Goal: Task Accomplishment & Management: Manage account settings

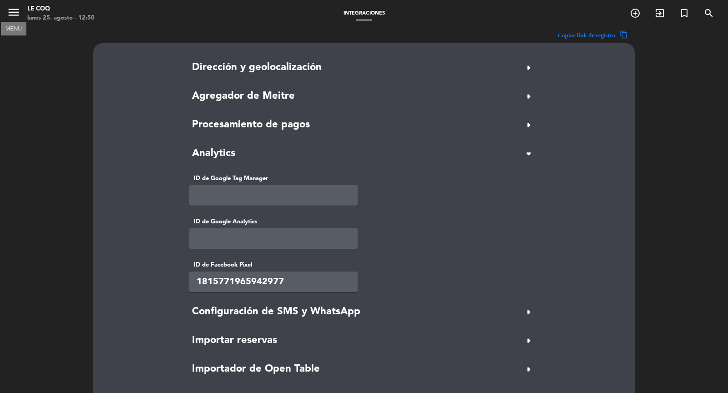
click at [14, 8] on icon "menu" at bounding box center [14, 12] width 14 height 14
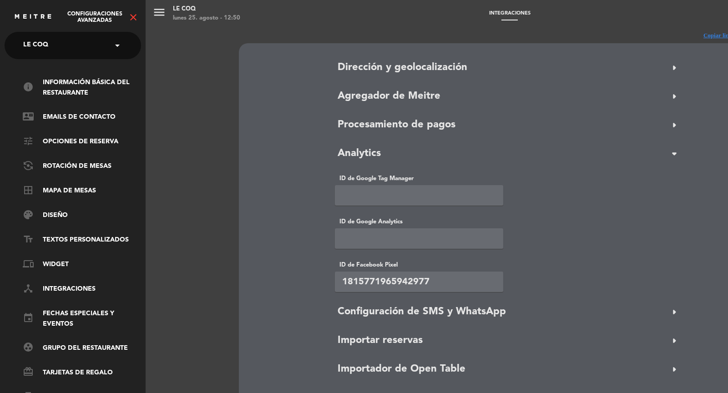
click at [184, 117] on div "menu Le Coq lunes 25. agosto - 12:50 Integraciones add_circle_outline exit_to_a…" at bounding box center [510, 196] width 728 height 393
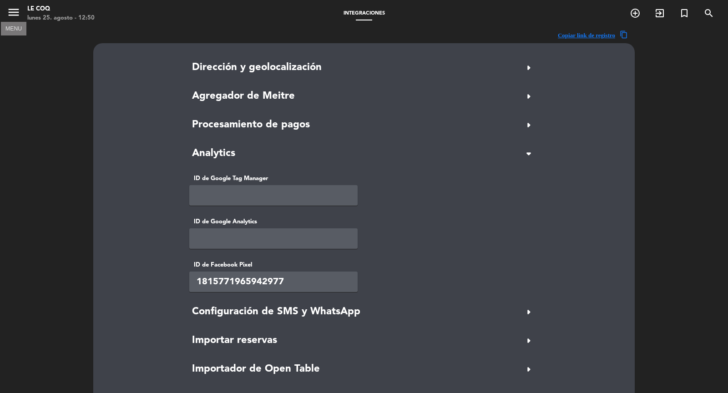
click at [15, 13] on icon "menu" at bounding box center [14, 12] width 14 height 14
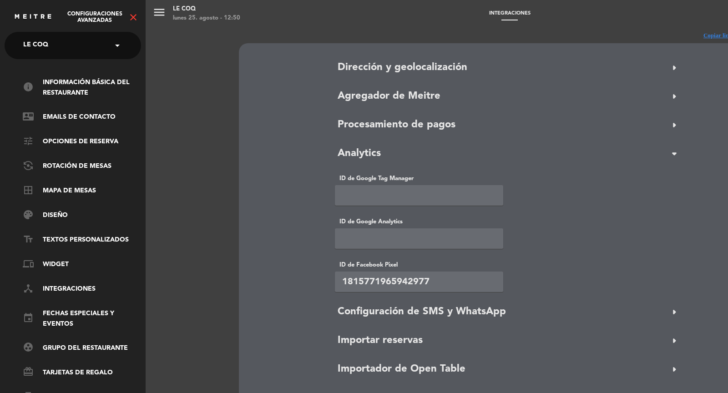
click at [132, 18] on icon "close" at bounding box center [133, 17] width 11 height 11
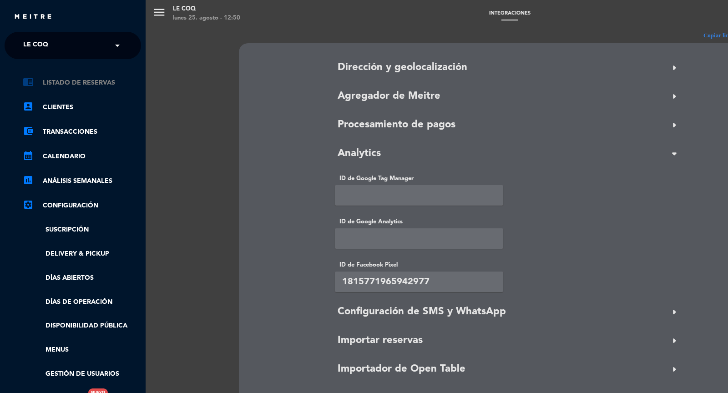
click at [91, 78] on link "chrome_reader_mode Listado de Reservas" at bounding box center [82, 82] width 118 height 11
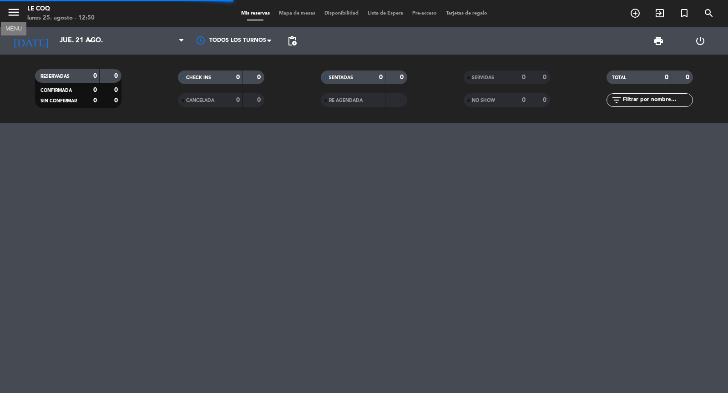
click at [15, 16] on icon "menu" at bounding box center [14, 12] width 14 height 14
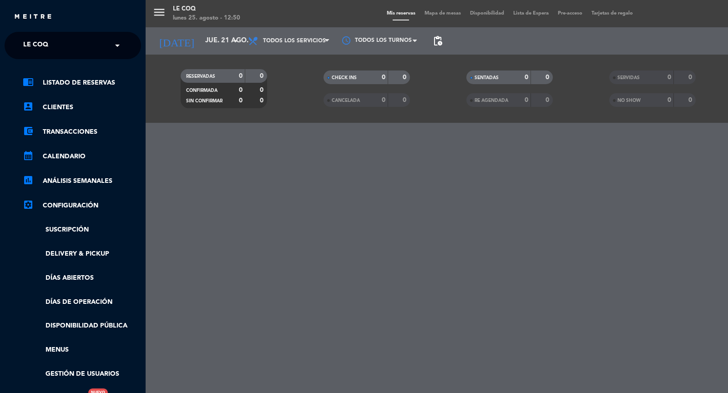
click at [122, 43] on span at bounding box center [119, 45] width 15 height 19
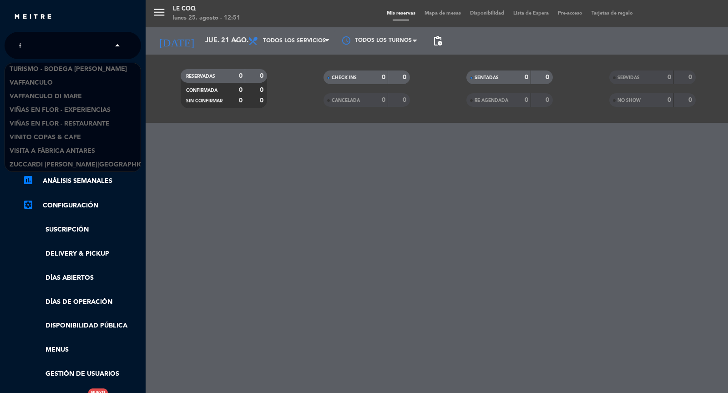
scroll to position [1924, 0]
type input "fan"
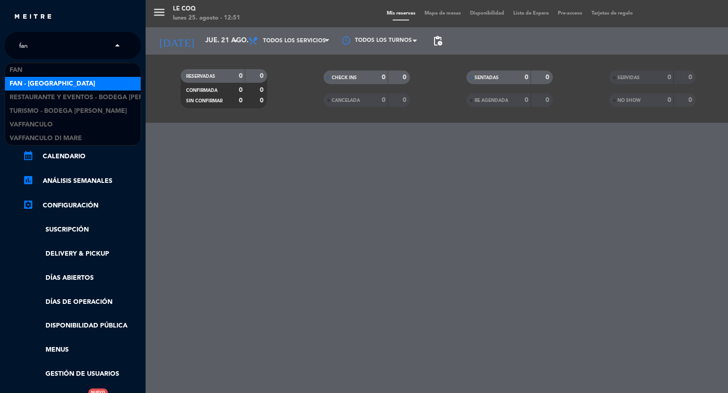
click at [67, 80] on div "Fan - [GEOGRAPHIC_DATA]" at bounding box center [73, 84] width 136 height 14
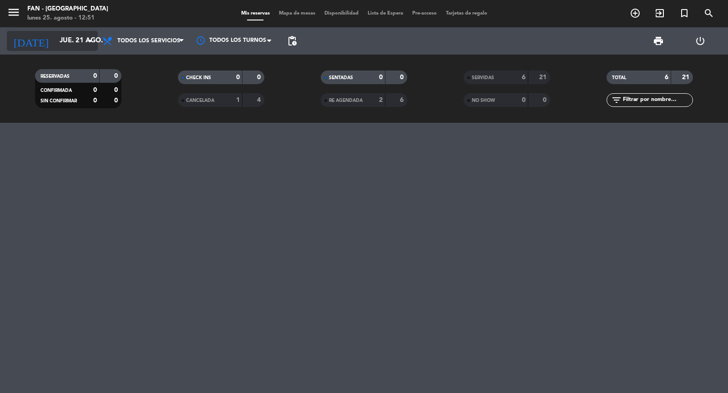
click at [70, 37] on input "jue. 21 ago." at bounding box center [99, 40] width 88 height 17
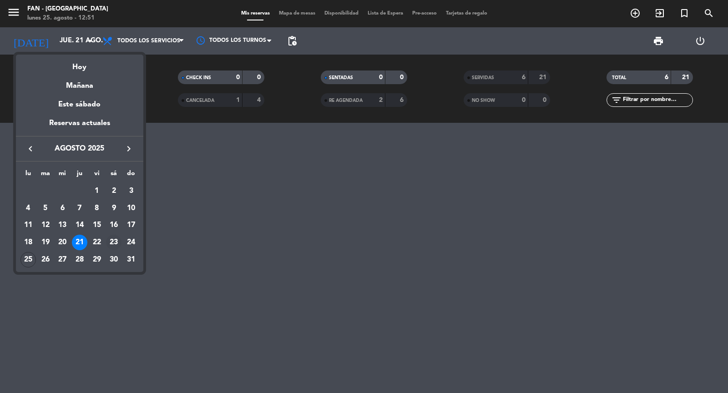
click at [118, 242] on div "23" at bounding box center [113, 242] width 15 height 15
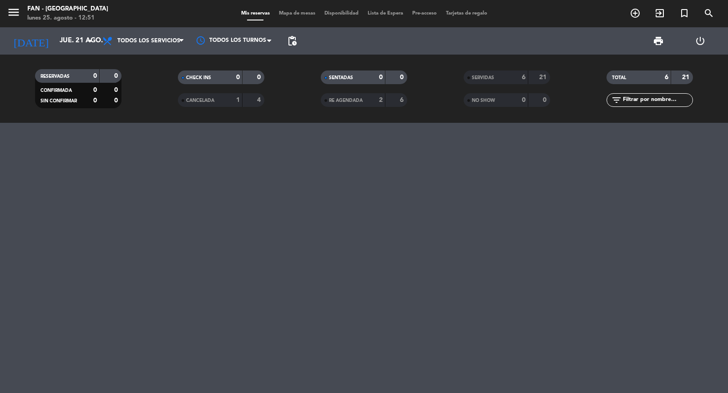
type input "sáb. 23 ago."
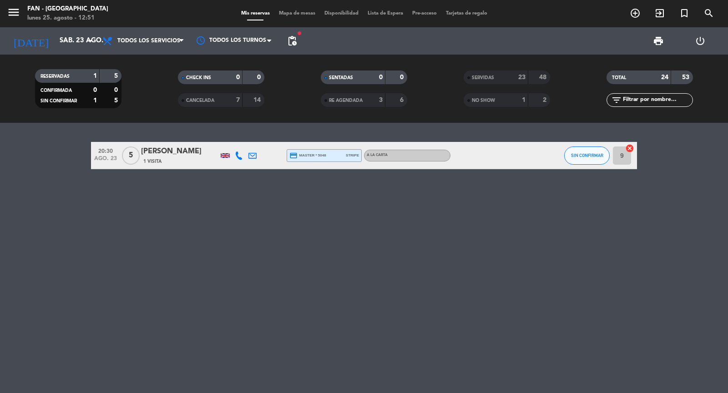
click at [181, 149] on div "[PERSON_NAME]" at bounding box center [179, 152] width 77 height 12
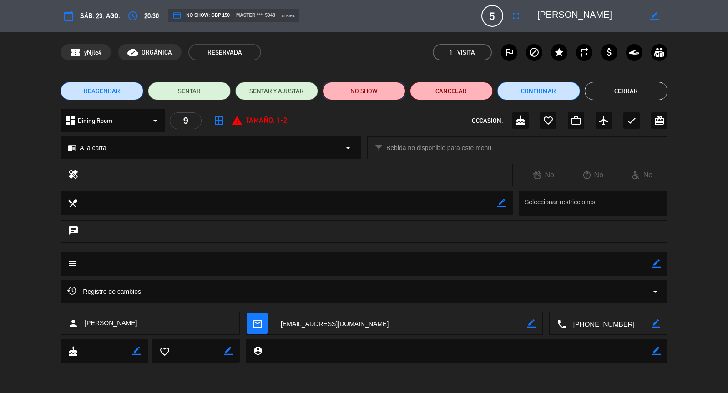
click at [369, 97] on button "NO SHOW" at bounding box center [363, 91] width 83 height 18
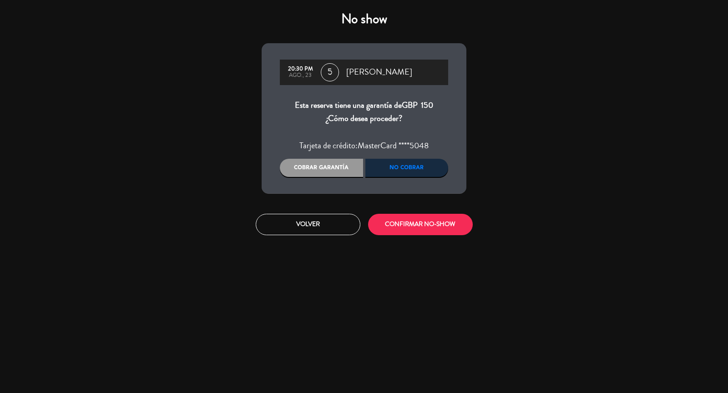
click at [332, 171] on div "Cobrar garantía" at bounding box center [321, 168] width 83 height 18
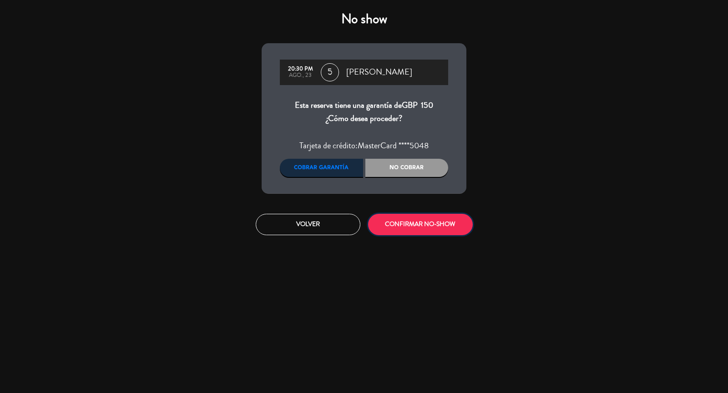
click at [422, 224] on button "CONFIRMAR NO-SHOW" at bounding box center [420, 224] width 105 height 21
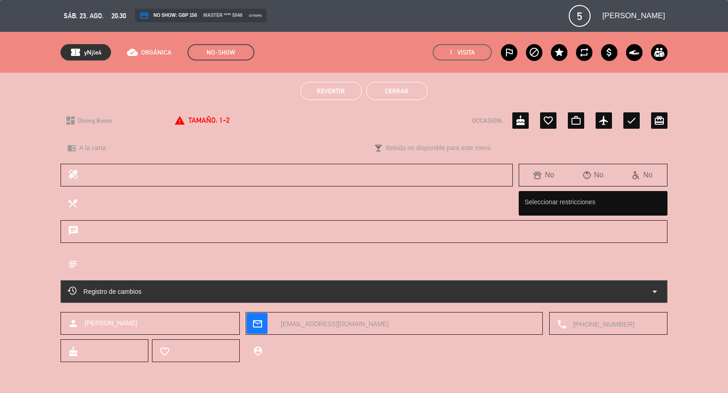
click at [498, 288] on div "Registro de cambios arrow_drop_down" at bounding box center [364, 291] width 592 height 11
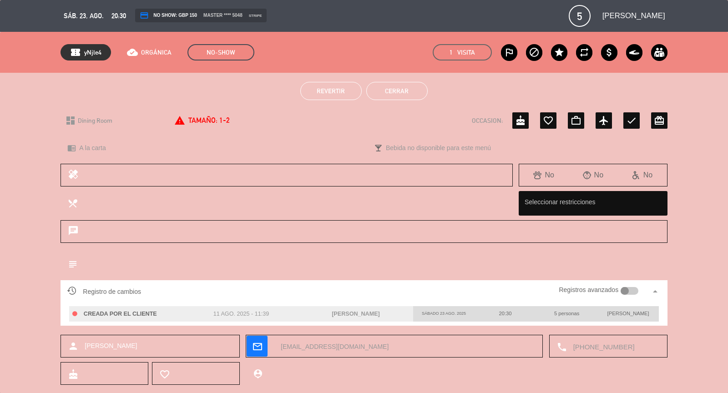
click at [626, 287] on div at bounding box center [624, 291] width 8 height 8
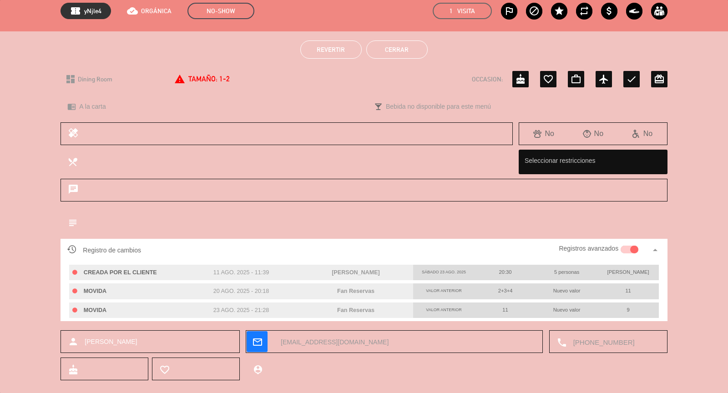
scroll to position [43, 0]
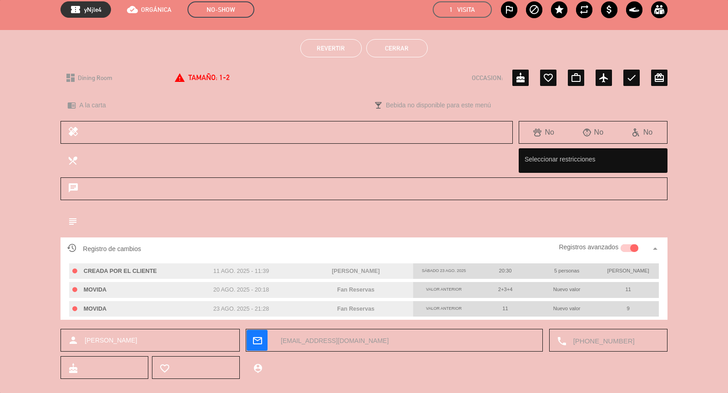
click at [626, 247] on div at bounding box center [629, 248] width 18 height 8
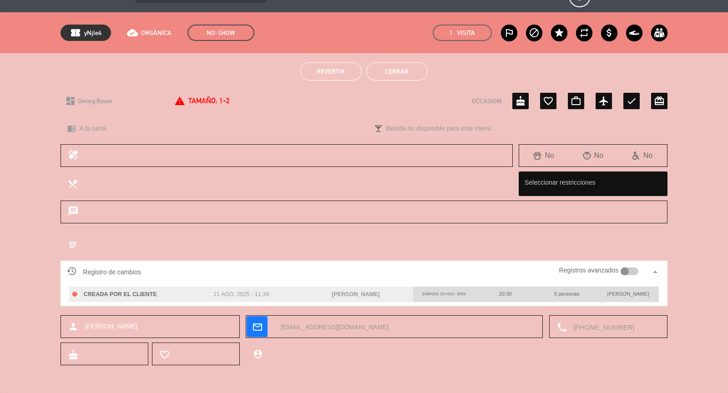
scroll to position [19, 0]
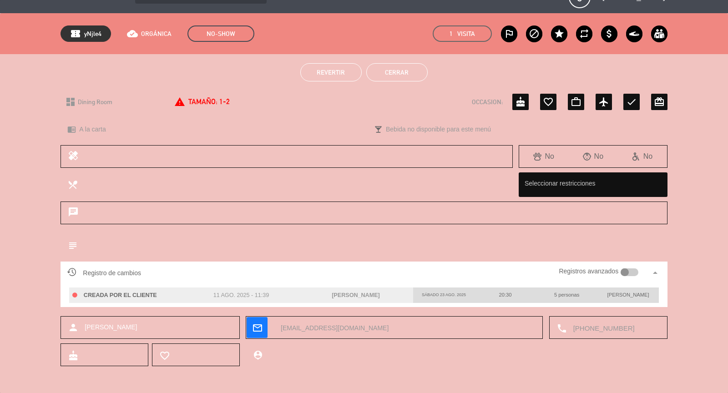
click at [540, 233] on textarea at bounding box center [368, 244] width 583 height 23
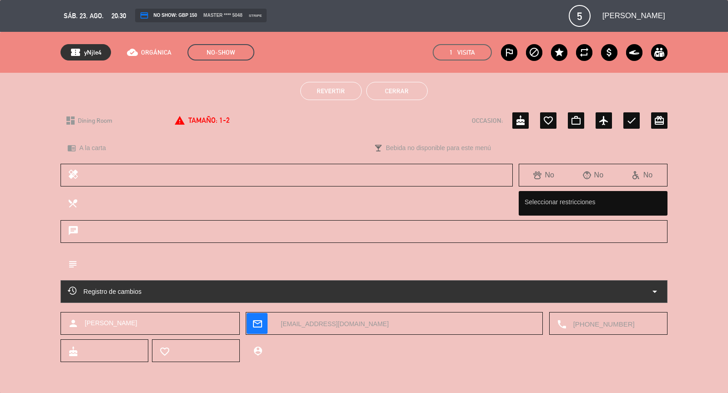
scroll to position [0, 0]
click at [301, 325] on textarea at bounding box center [405, 323] width 262 height 23
click at [395, 91] on button "Cerrar" at bounding box center [396, 91] width 61 height 18
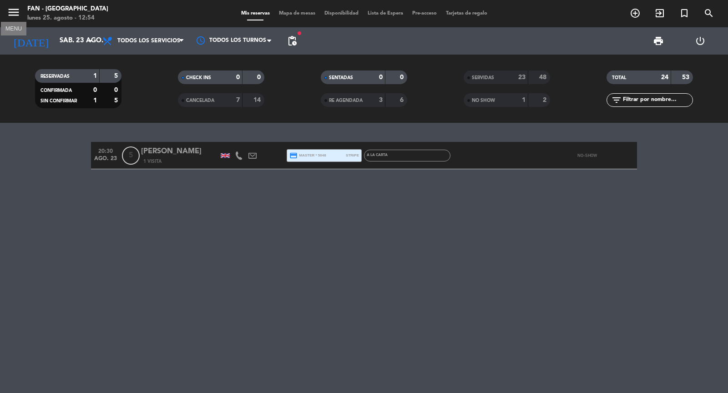
click at [13, 14] on icon "menu" at bounding box center [14, 12] width 14 height 14
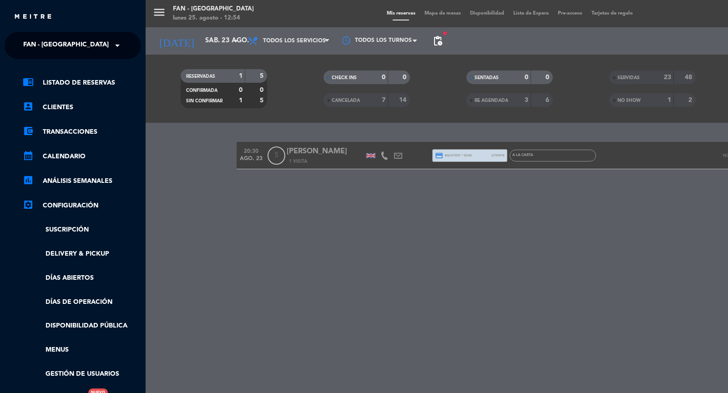
click at [116, 46] on span at bounding box center [119, 45] width 15 height 19
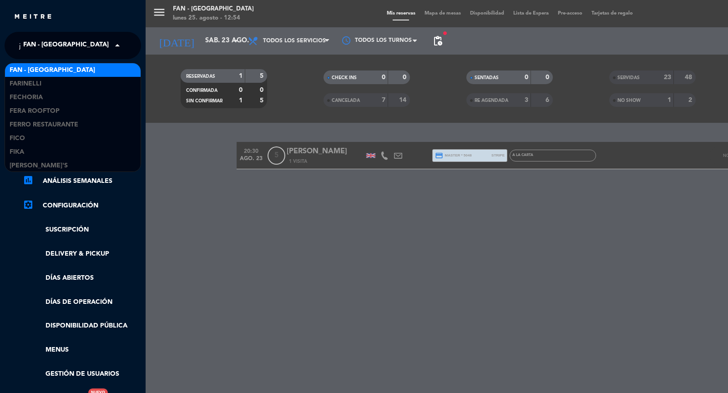
scroll to position [178, 0]
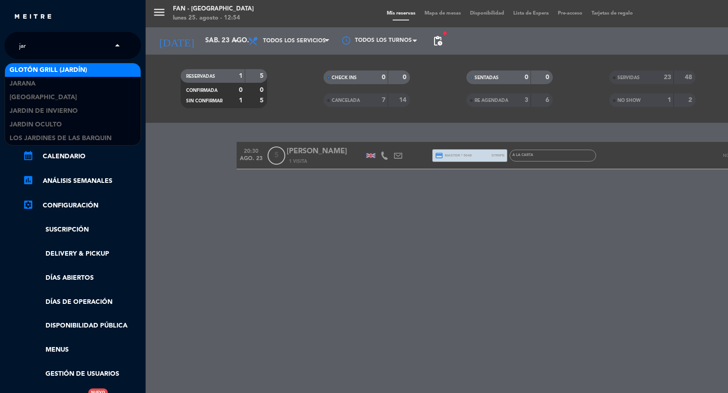
type input "[PERSON_NAME]"
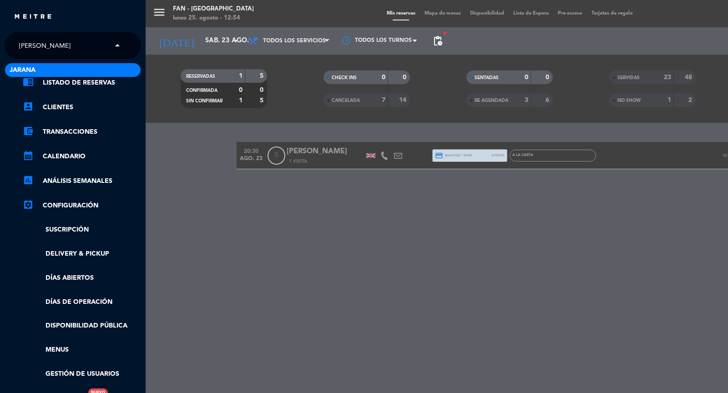
click at [102, 69] on div "Jarana" at bounding box center [73, 70] width 136 height 14
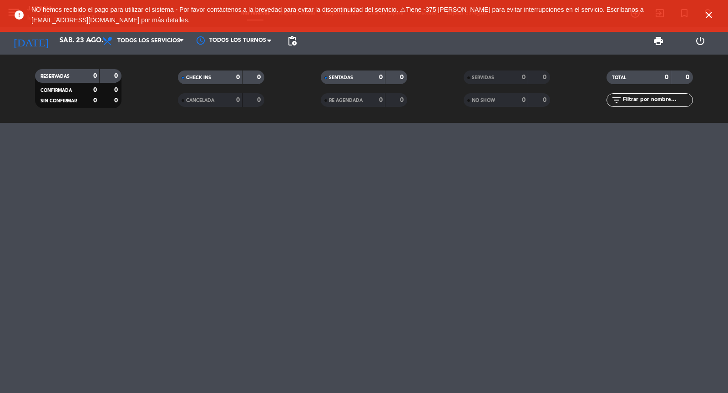
click at [709, 16] on icon "close" at bounding box center [708, 15] width 11 height 11
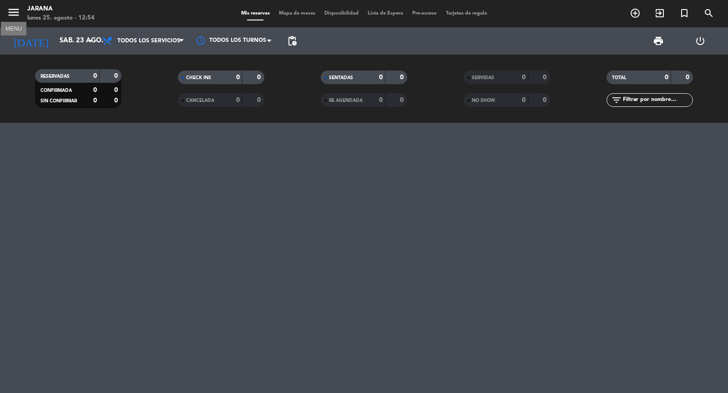
click at [15, 9] on icon "menu" at bounding box center [14, 12] width 14 height 14
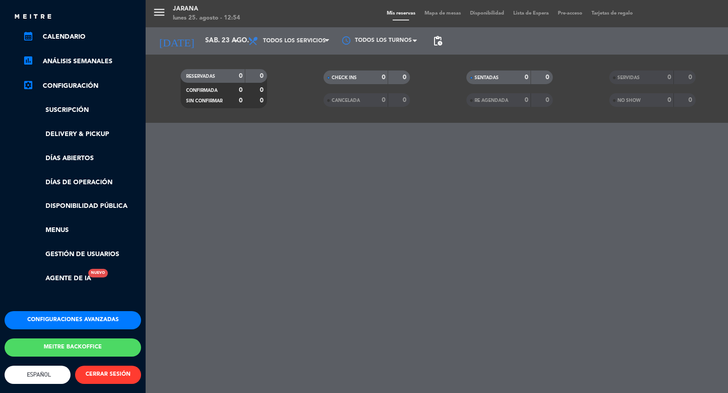
scroll to position [127, 0]
click at [68, 311] on button "Configuraciones avanzadas" at bounding box center [73, 320] width 136 height 18
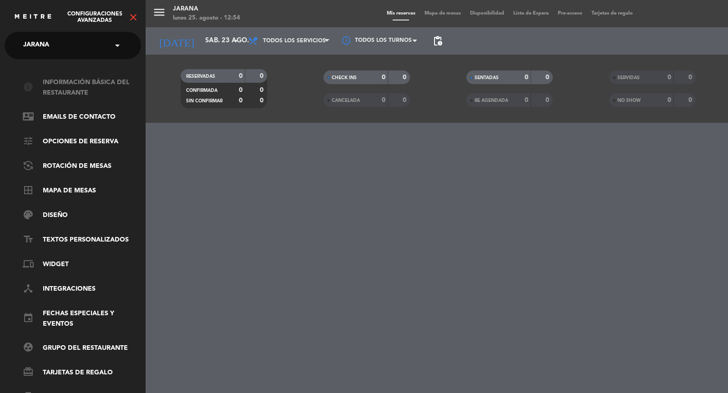
click at [77, 86] on link "info Información básica del restaurante" at bounding box center [82, 87] width 118 height 21
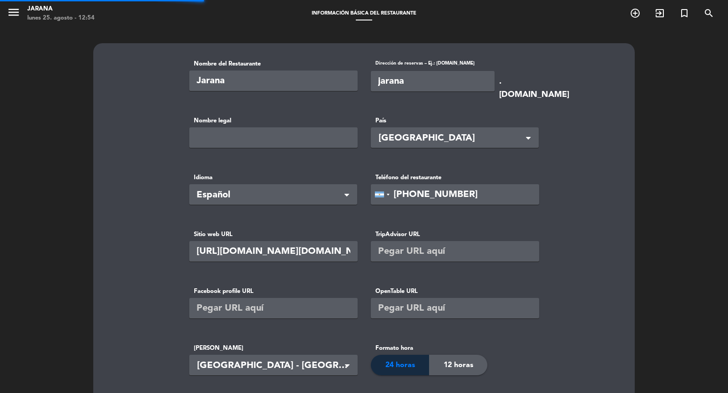
type input "SOMOSLIBRES SA"
type input "25000"
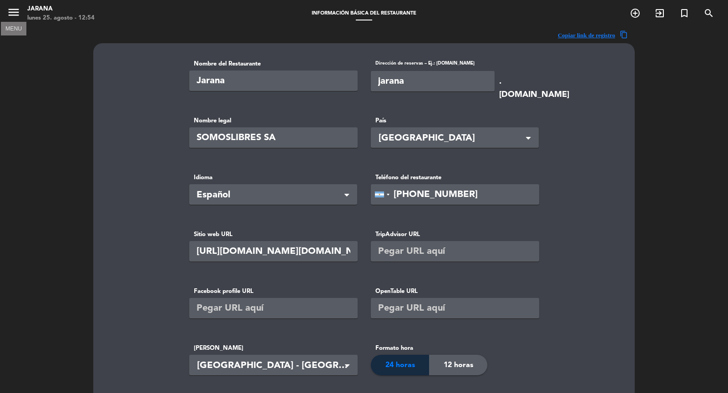
click at [13, 10] on icon "menu" at bounding box center [14, 12] width 14 height 14
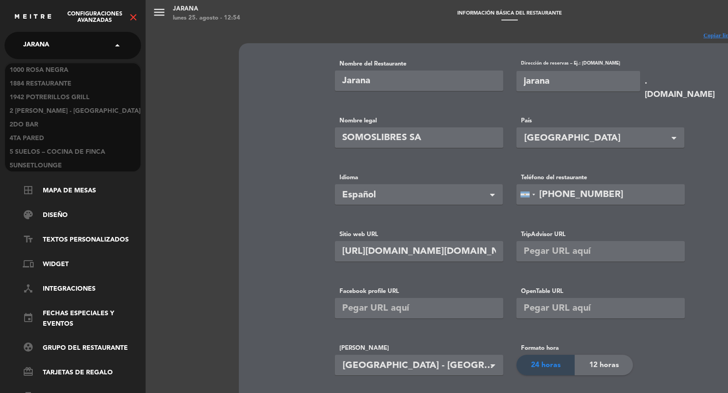
click at [114, 45] on span at bounding box center [119, 45] width 15 height 19
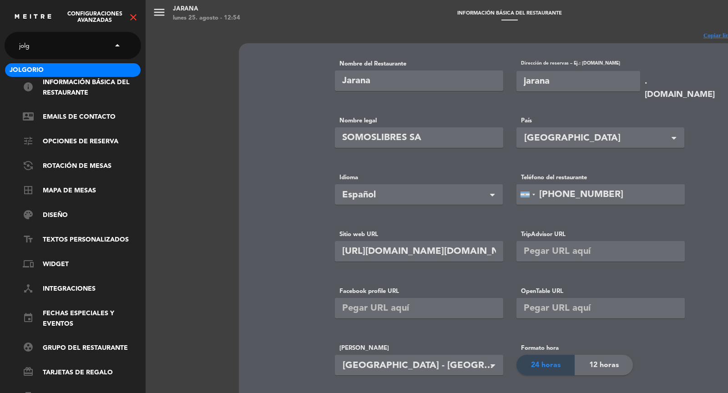
type input "jolgo"
click at [90, 72] on div "Jolgorio" at bounding box center [73, 70] width 136 height 14
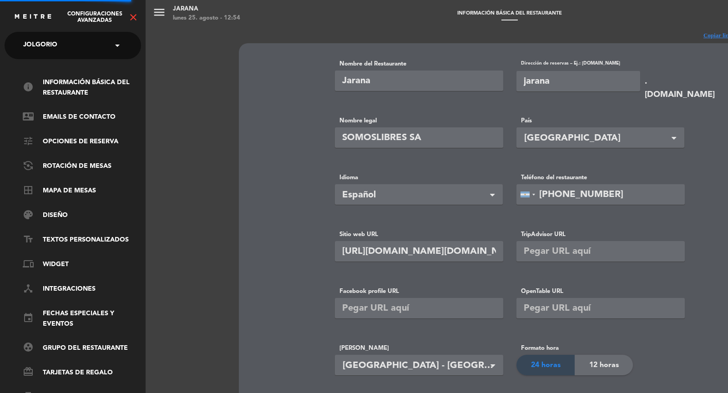
type input "Jolgorio"
type input "jolgorio"
type input "[URL][DOMAIN_NAME]"
type input "PEN"
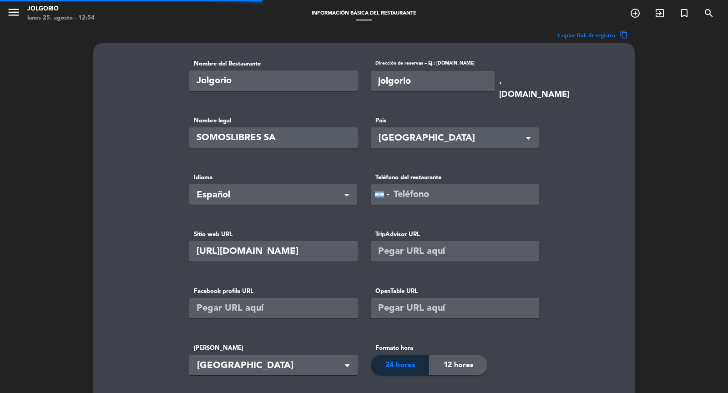
type input "Litoral200 SAC"
type input "250"
